Goal: Transaction & Acquisition: Register for event/course

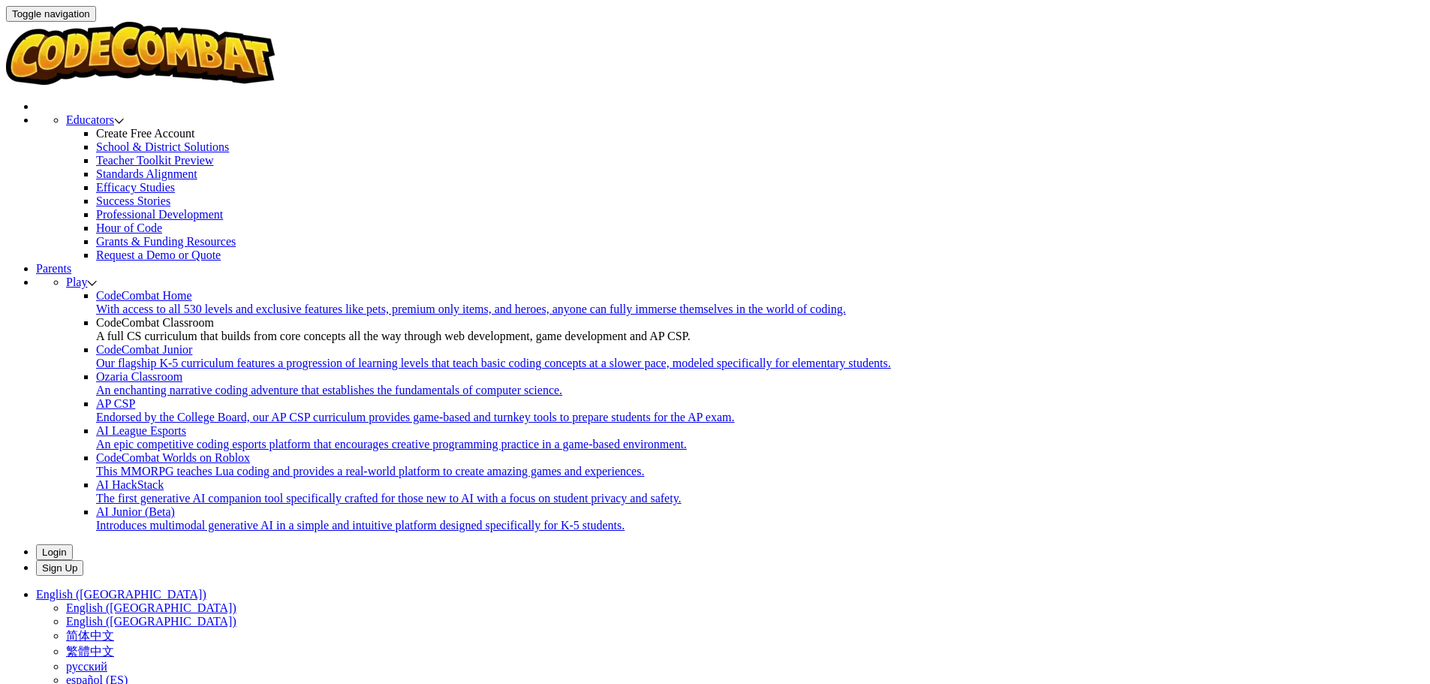
drag, startPoint x: 476, startPoint y: 481, endPoint x: 483, endPoint y: 492, distance: 12.5
type input "MouthJobSad"
